Goal: Task Accomplishment & Management: Manage account settings

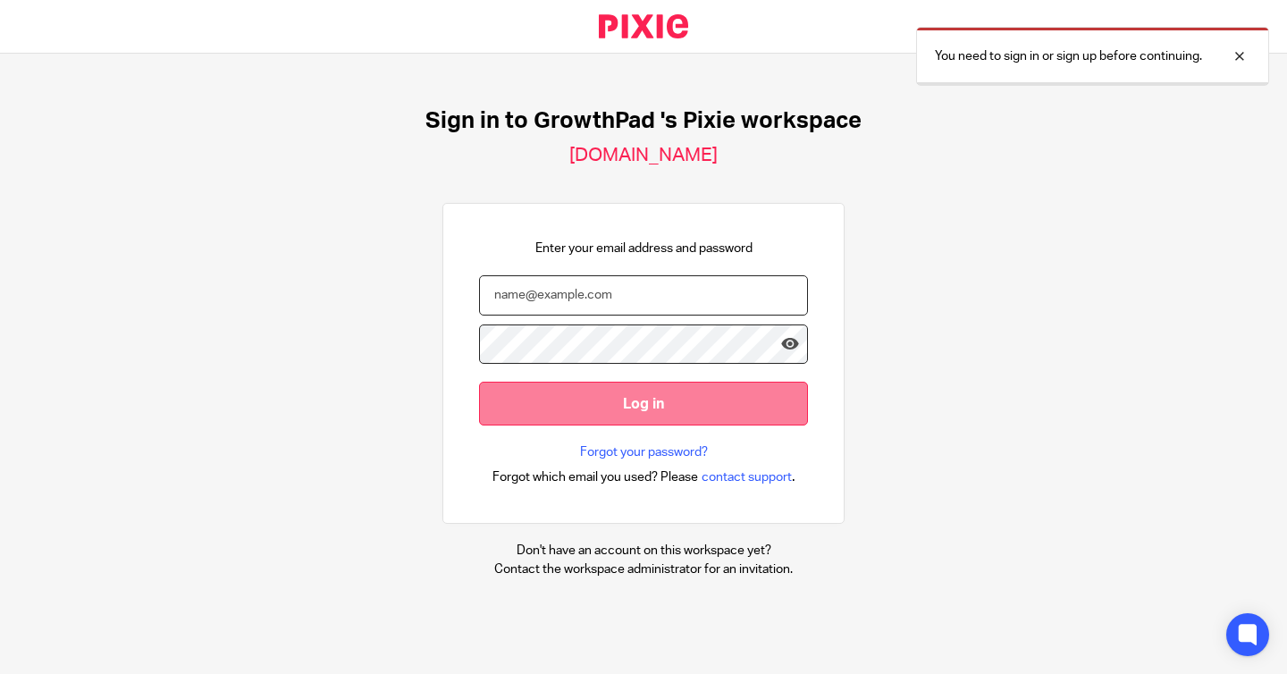
type input "[PERSON_NAME][EMAIL_ADDRESS][DOMAIN_NAME]"
click at [706, 412] on input "Log in" at bounding box center [643, 404] width 329 height 44
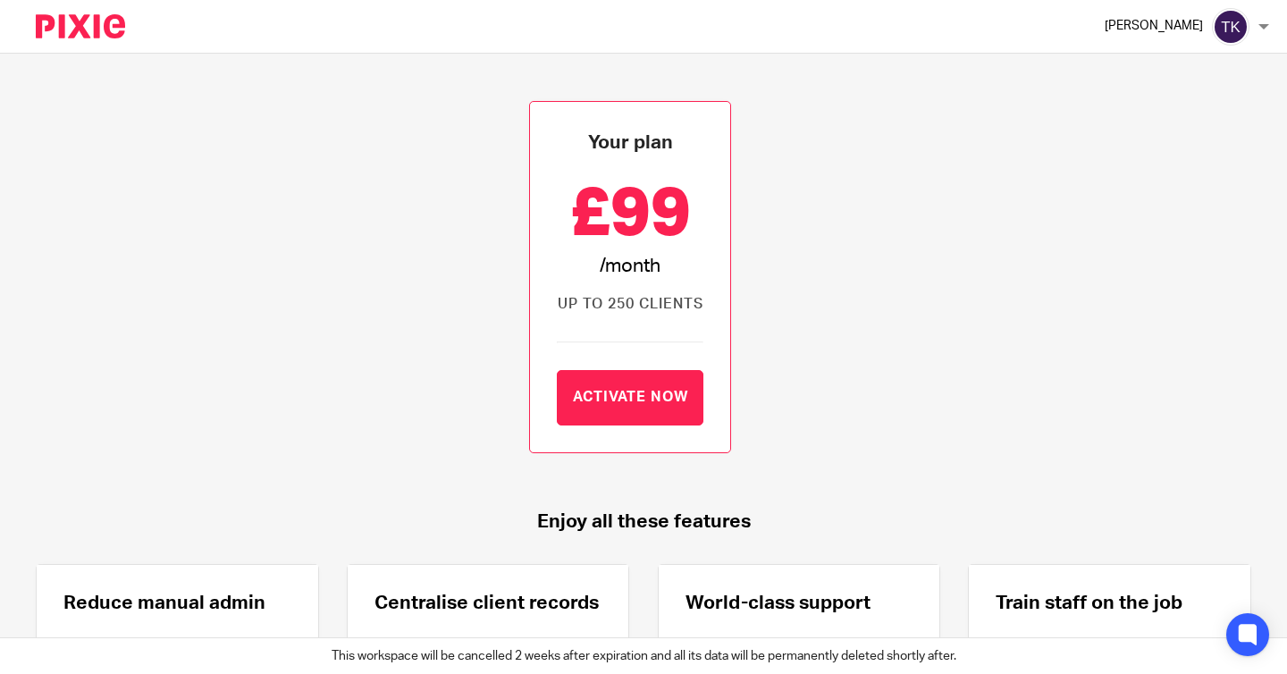
scroll to position [170, 0]
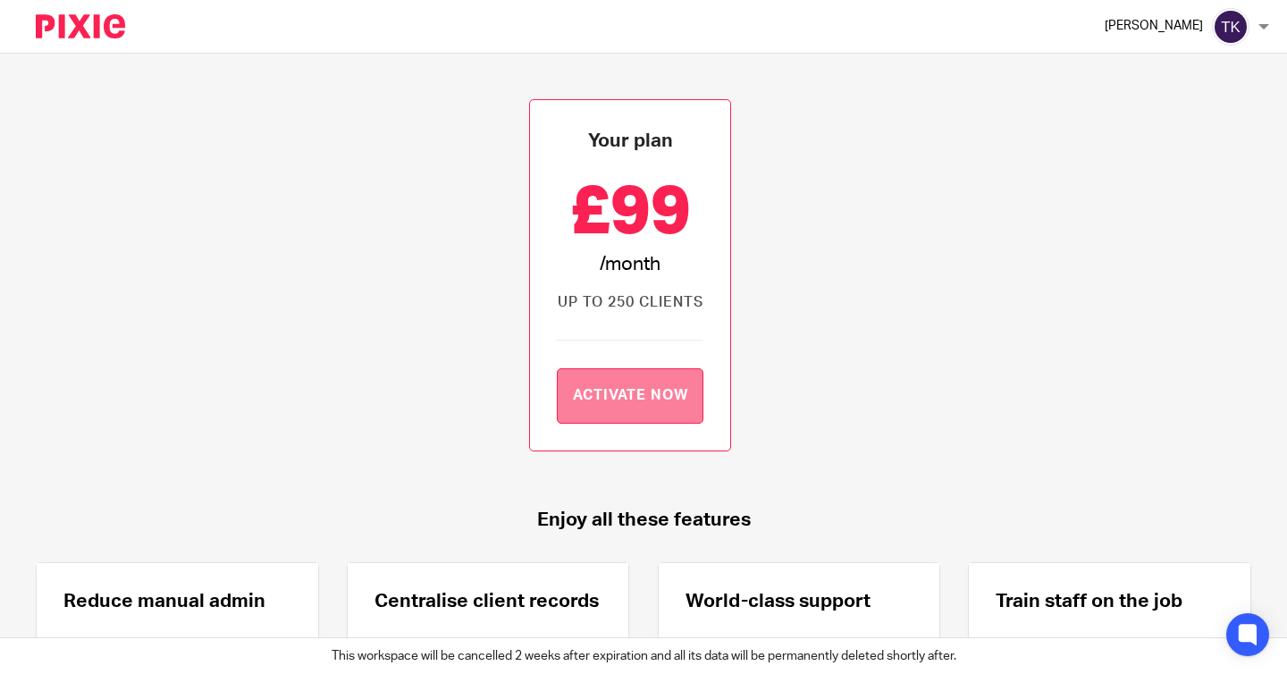
click at [684, 408] on link "Activate now" at bounding box center [630, 395] width 147 height 55
